Goal: Find specific page/section: Find specific page/section

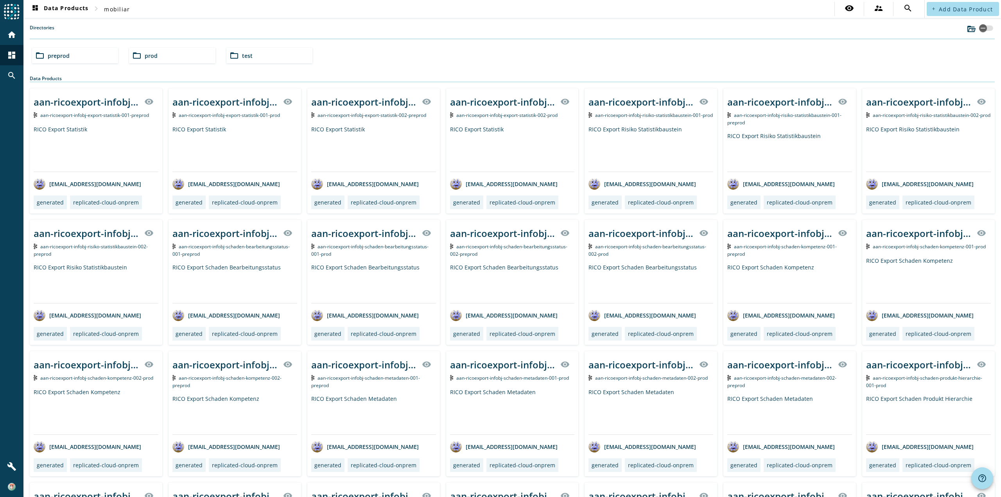
click at [252, 56] on div "folder_open test" at bounding box center [269, 56] width 86 height 16
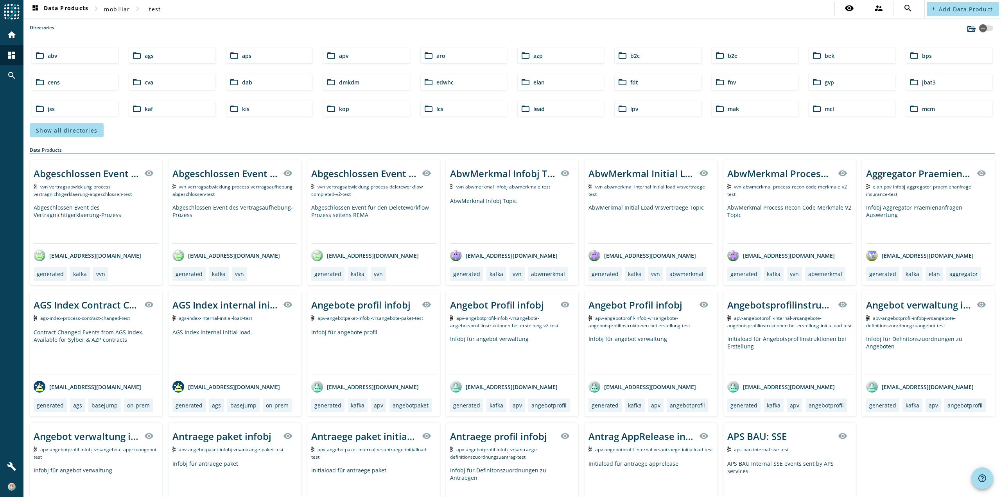
click at [445, 109] on div "folder_open lcs" at bounding box center [464, 109] width 86 height 16
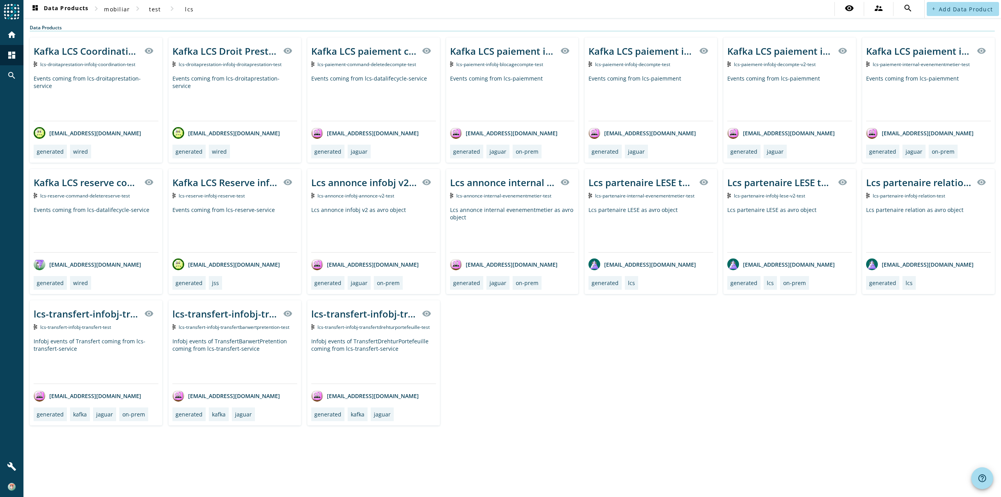
click at [613, 334] on div "Kafka LCS Coordination infobj of Droit Prestation producer visibility lcs-droit…" at bounding box center [512, 232] width 965 height 388
